Goal: Information Seeking & Learning: Learn about a topic

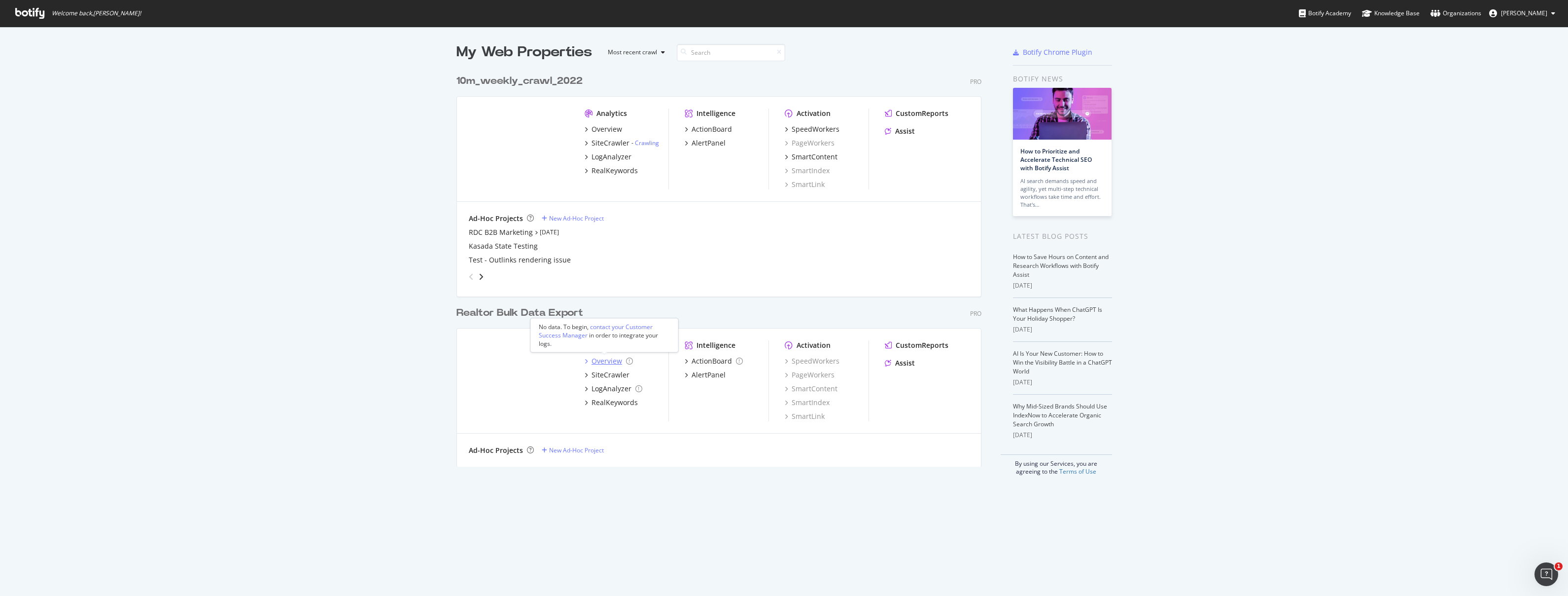
click at [606, 363] on div "Overview" at bounding box center [606, 360] width 30 height 10
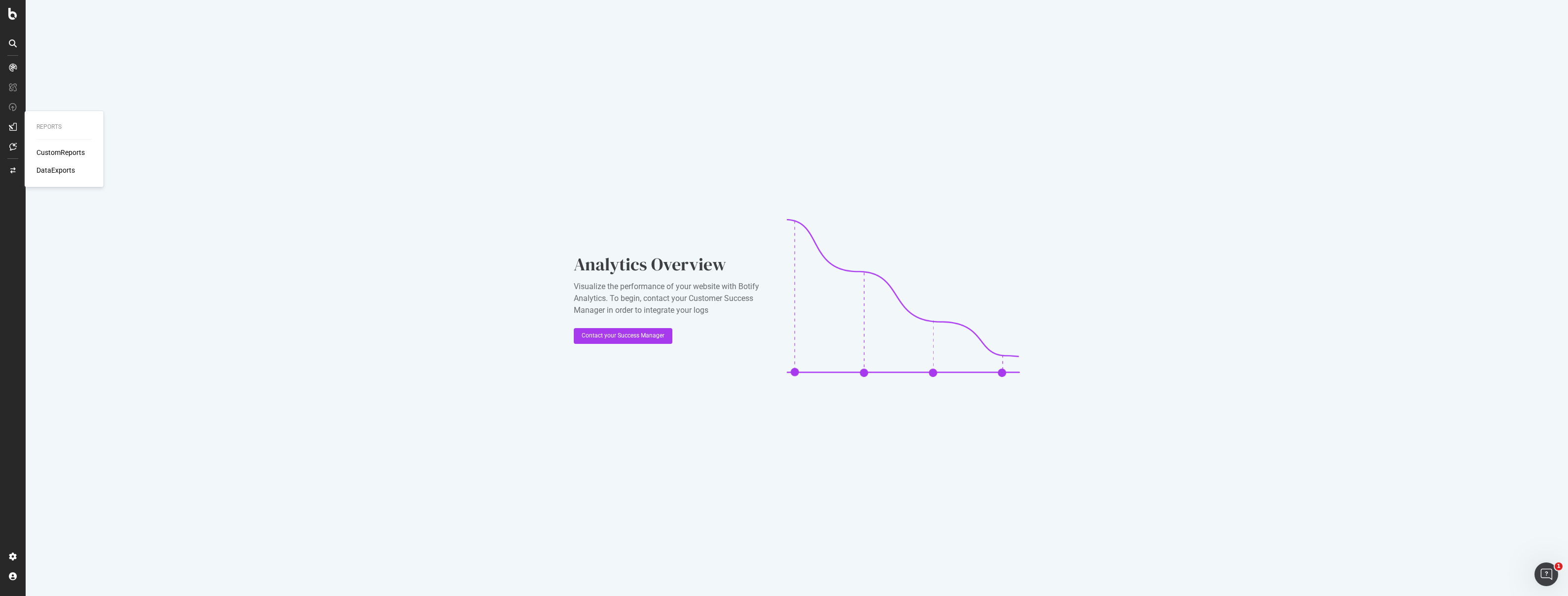
click at [12, 127] on icon at bounding box center [12, 127] width 8 height 8
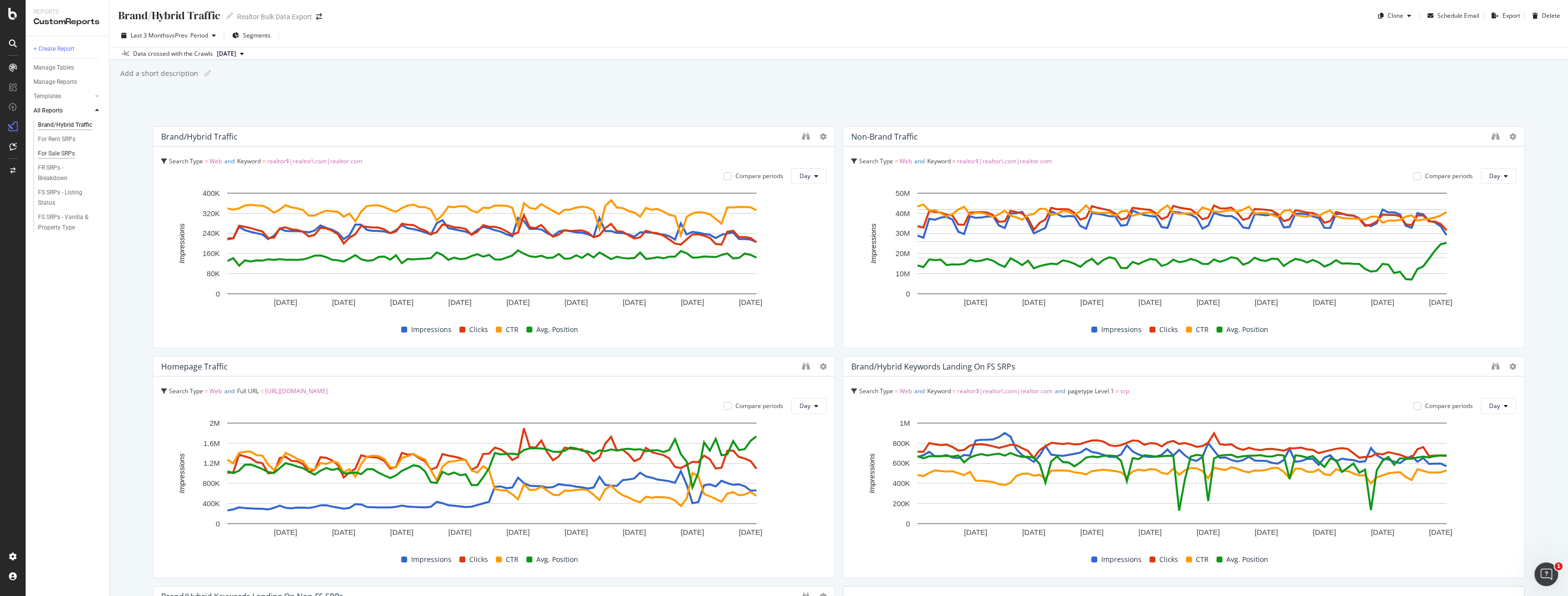
click at [73, 154] on div "For Sale SRPs" at bounding box center [56, 154] width 37 height 10
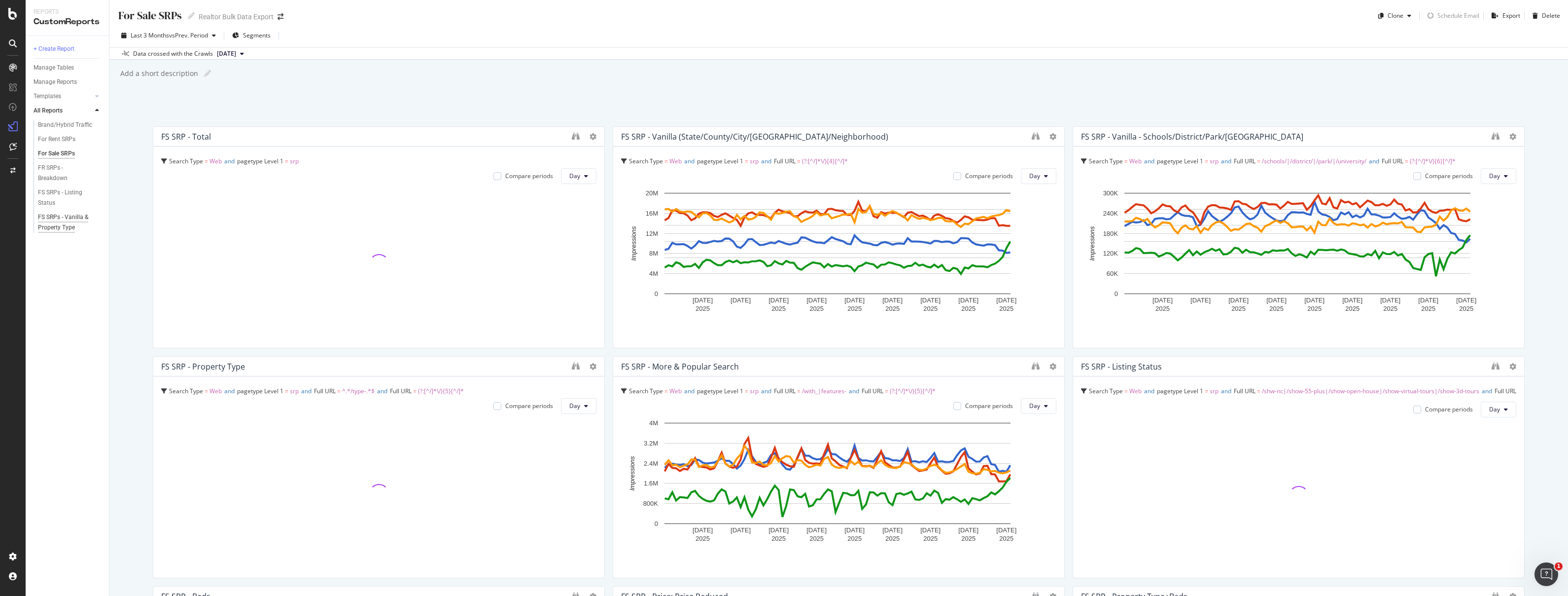
click at [63, 223] on div "FS SRPs - Vanilla & Property Type" at bounding box center [67, 222] width 58 height 21
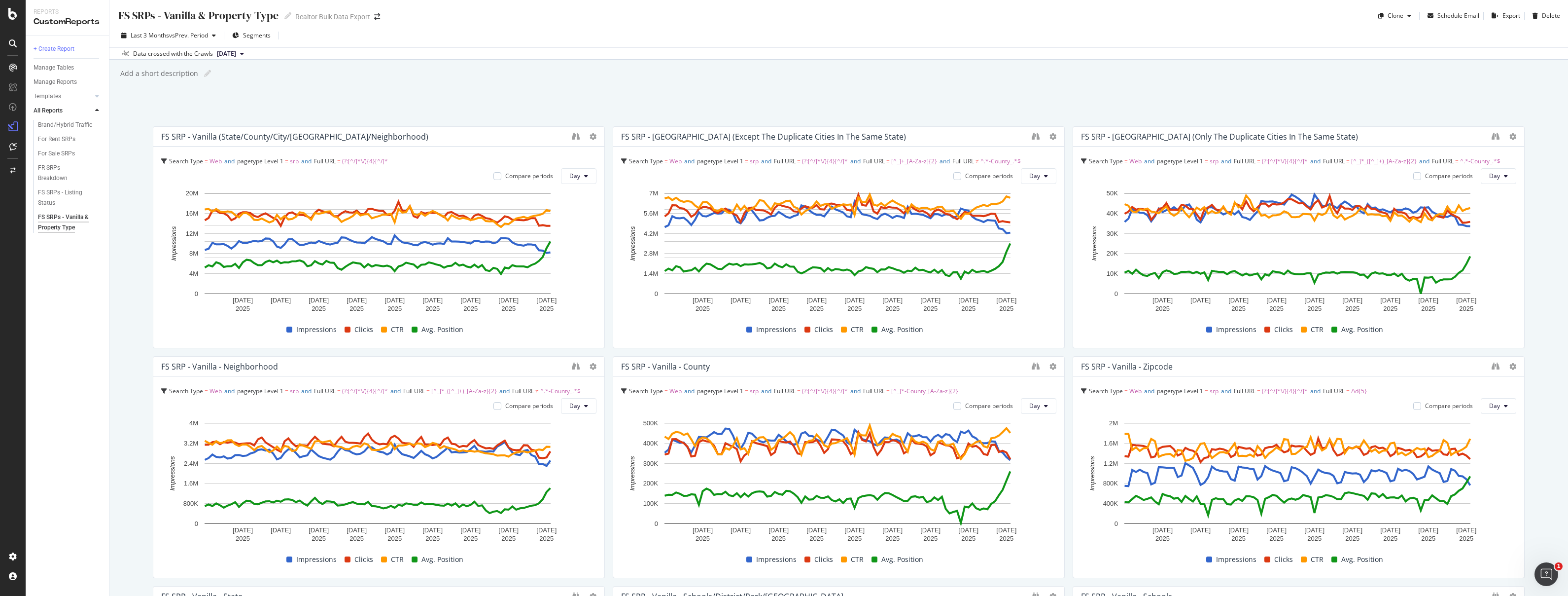
scroll to position [2, 0]
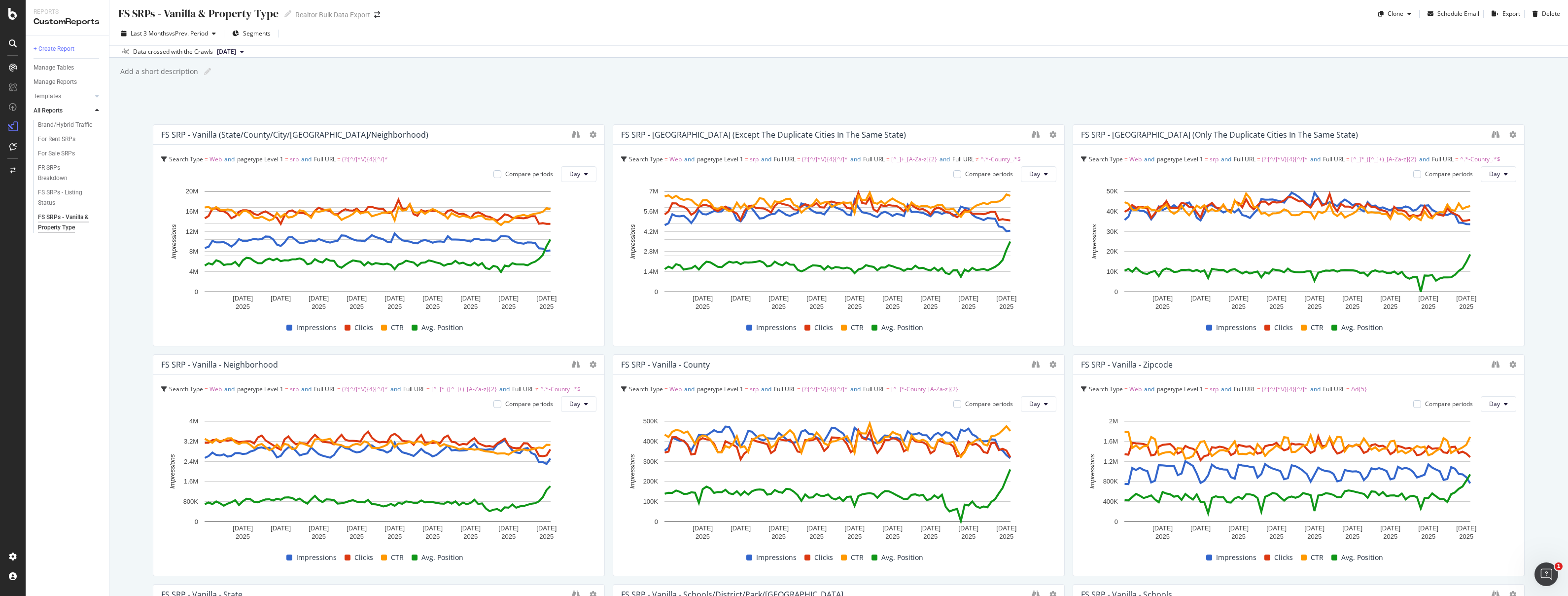
click at [991, 15] on div "FS SRPs - Vanilla & Property Type FS SRPs - Vanilla & Property Type Realtor Bul…" at bounding box center [839, 10] width 1459 height 23
click at [992, 16] on div "FS SRPs - Vanilla & Property Type FS SRPs - Vanilla & Property Type Realtor Bul…" at bounding box center [839, 10] width 1459 height 23
click at [978, 23] on div "Last 3 Months vs Prev. Period Segments Data crossed with the Crawls [DATE]" at bounding box center [839, 37] width 1459 height 36
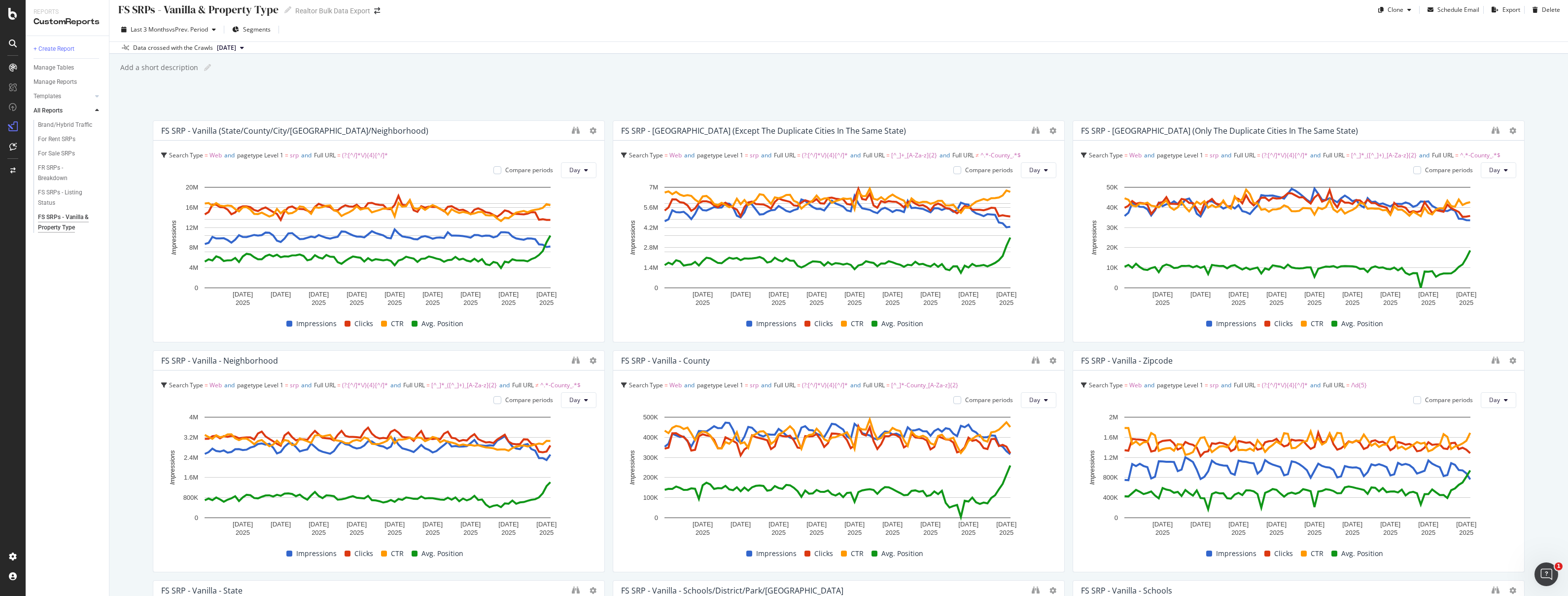
click at [1001, 31] on div "Last 3 Months vs Prev. Period Segments" at bounding box center [839, 31] width 1459 height 20
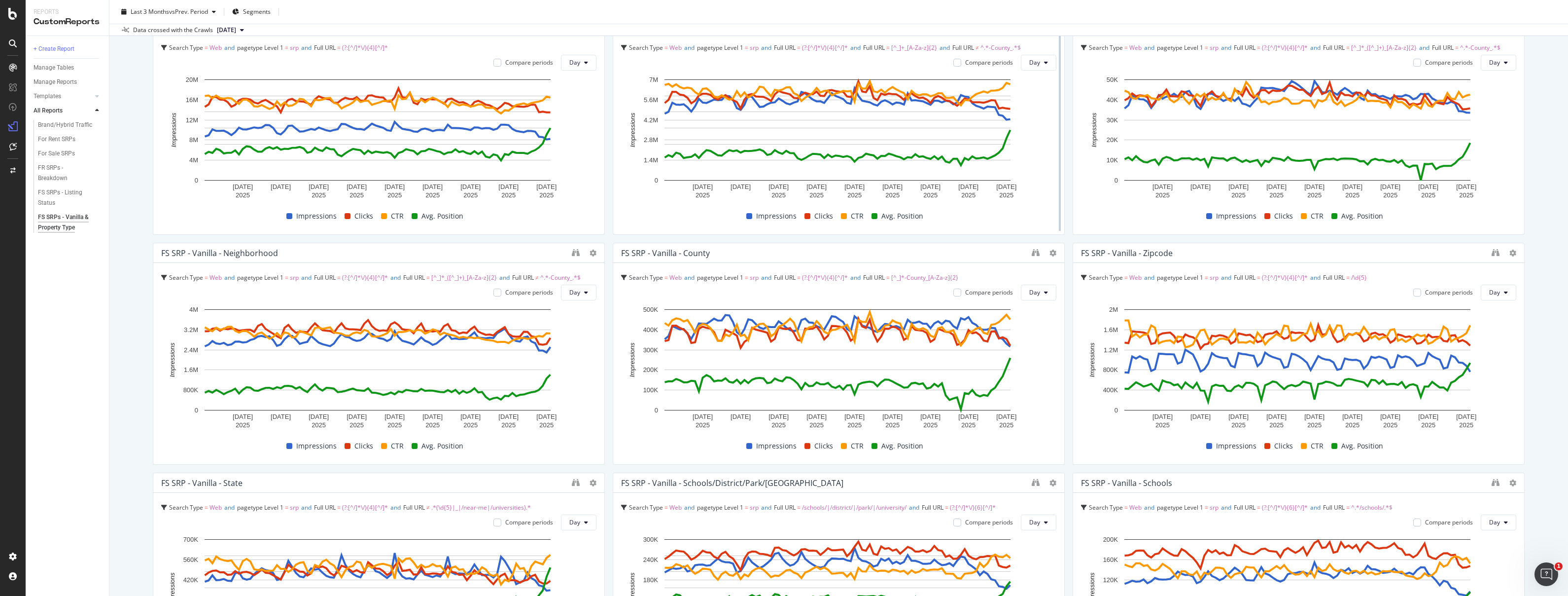
scroll to position [115, 0]
